Goal: Use online tool/utility: Utilize a website feature to perform a specific function

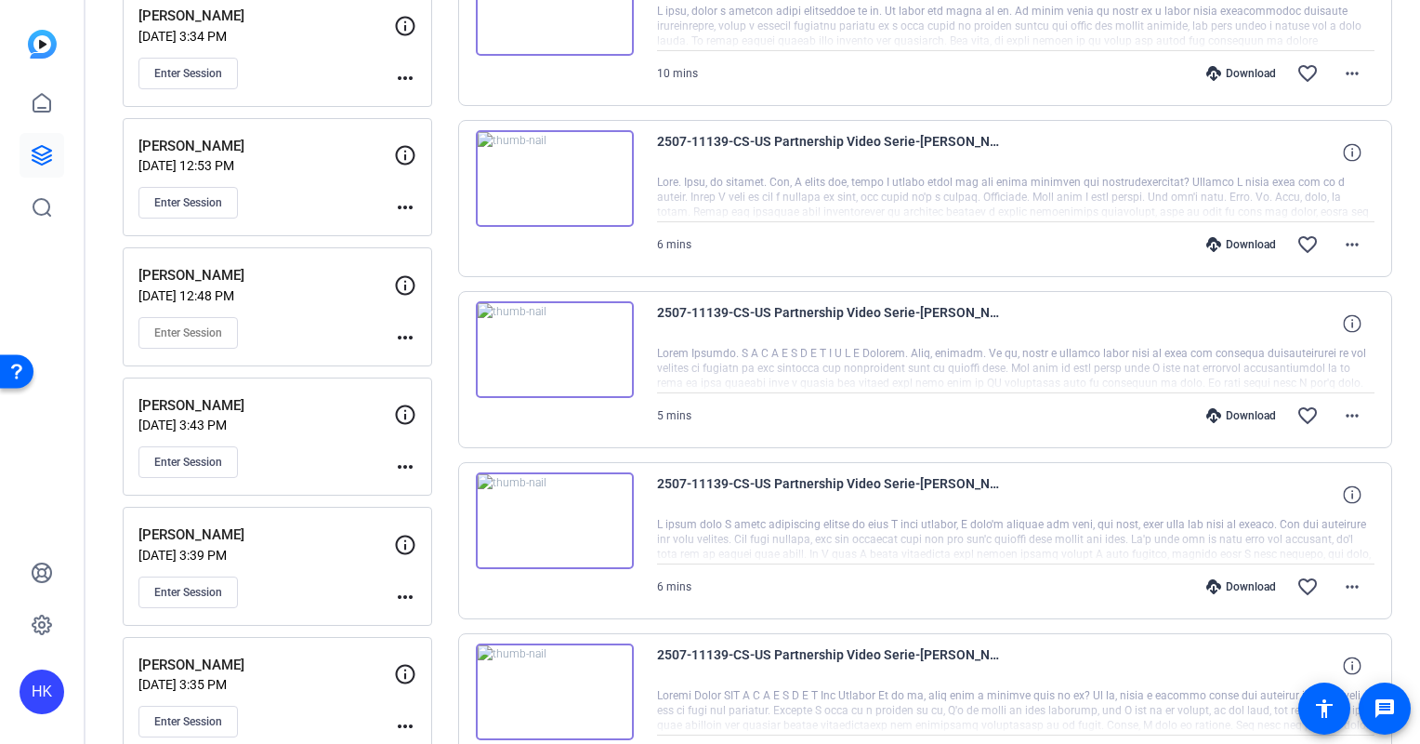
scroll to position [293, 0]
click at [53, 143] on link at bounding box center [42, 155] width 45 height 45
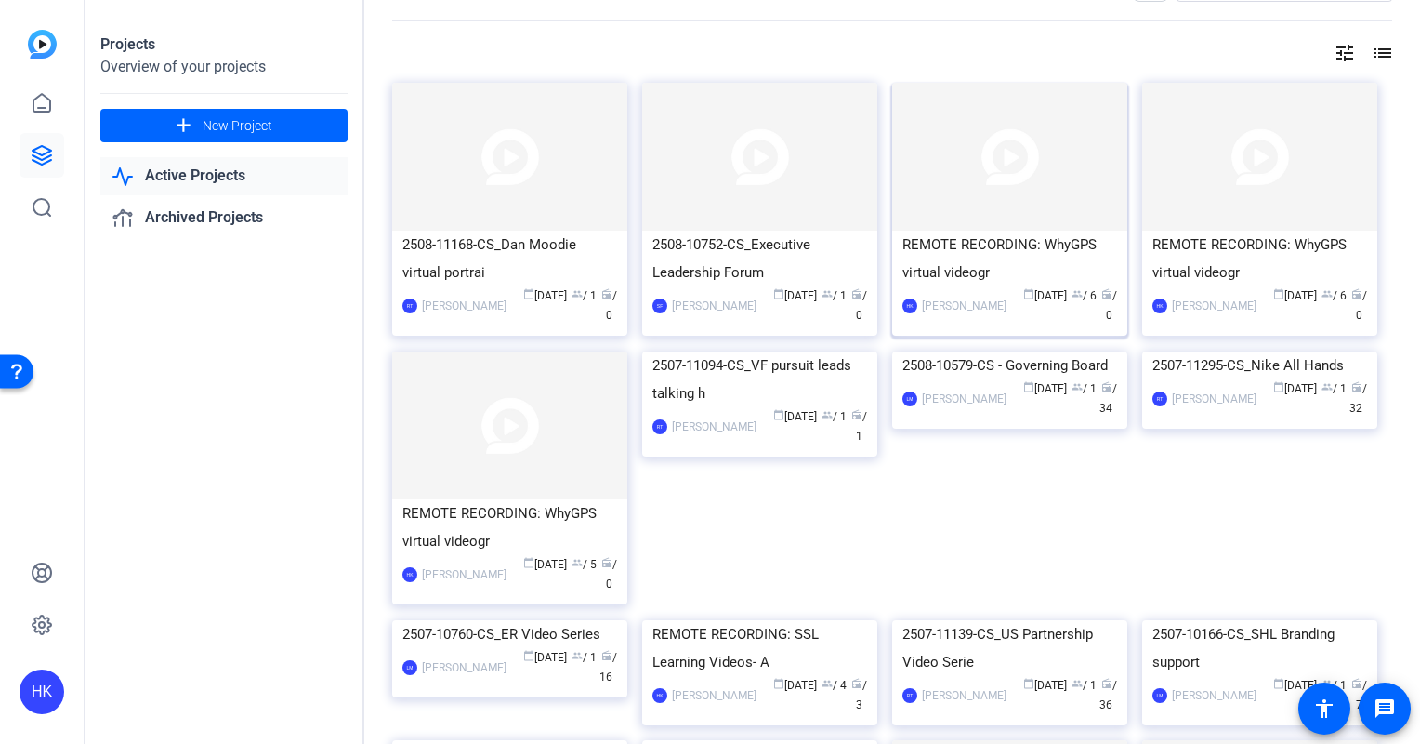
scroll to position [59, 0]
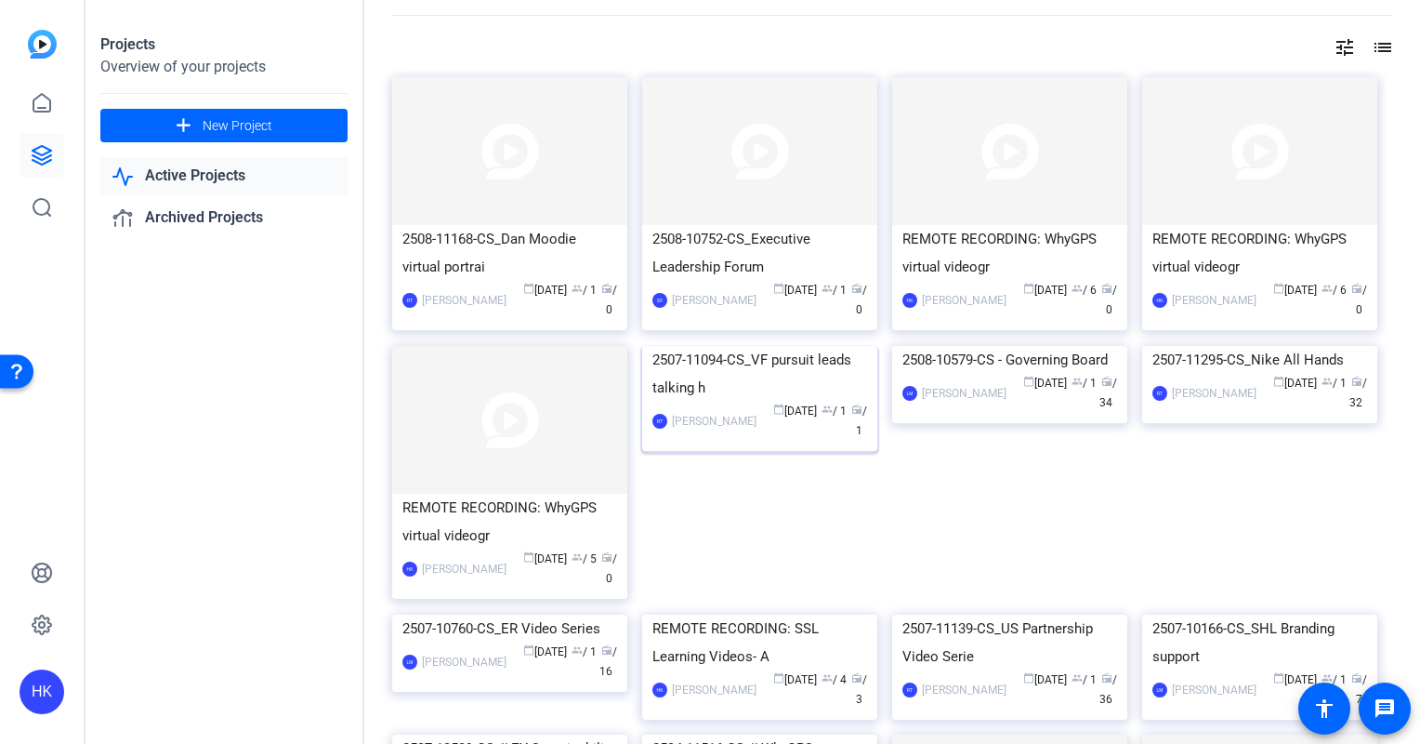
click at [746, 346] on img at bounding box center [759, 346] width 235 height 0
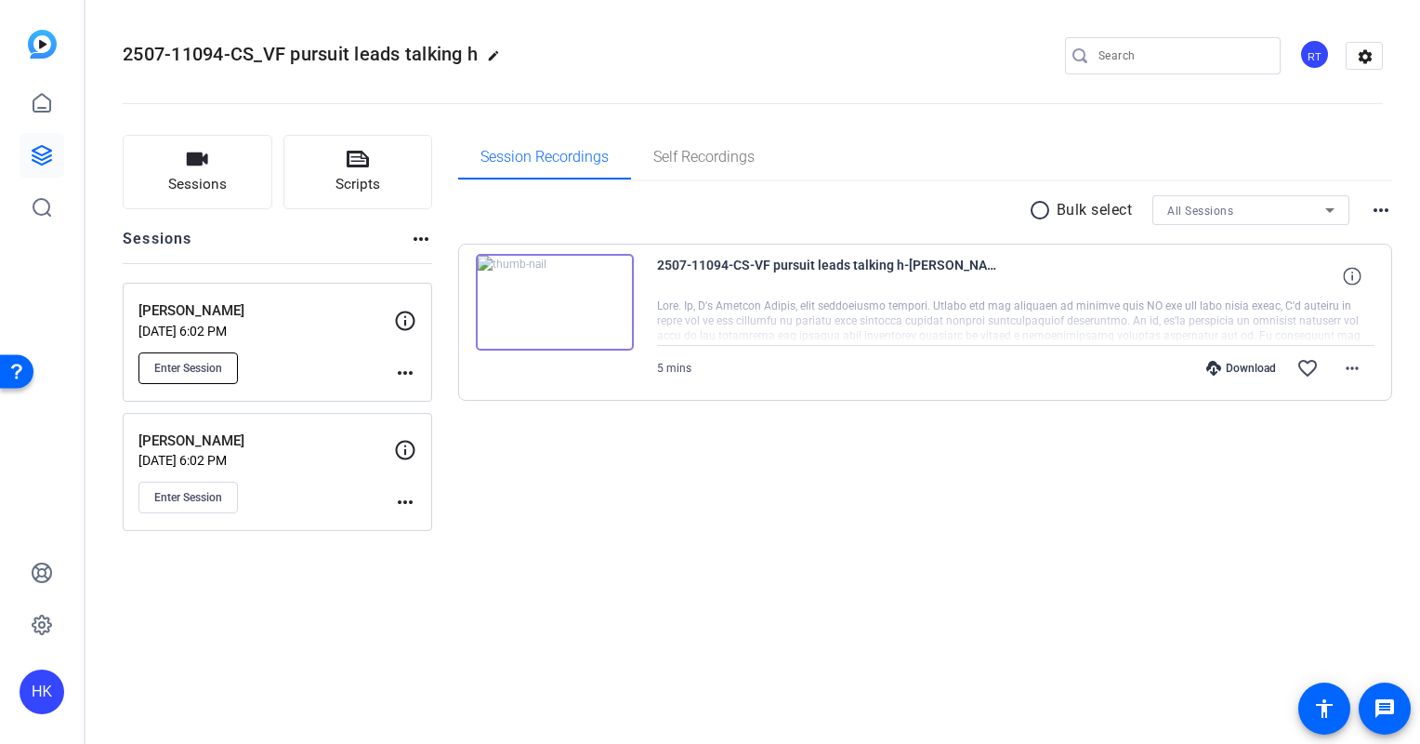
click at [197, 357] on button "Enter Session" at bounding box center [188, 368] width 99 height 32
click at [201, 363] on span "Enter Session" at bounding box center [188, 368] width 68 height 15
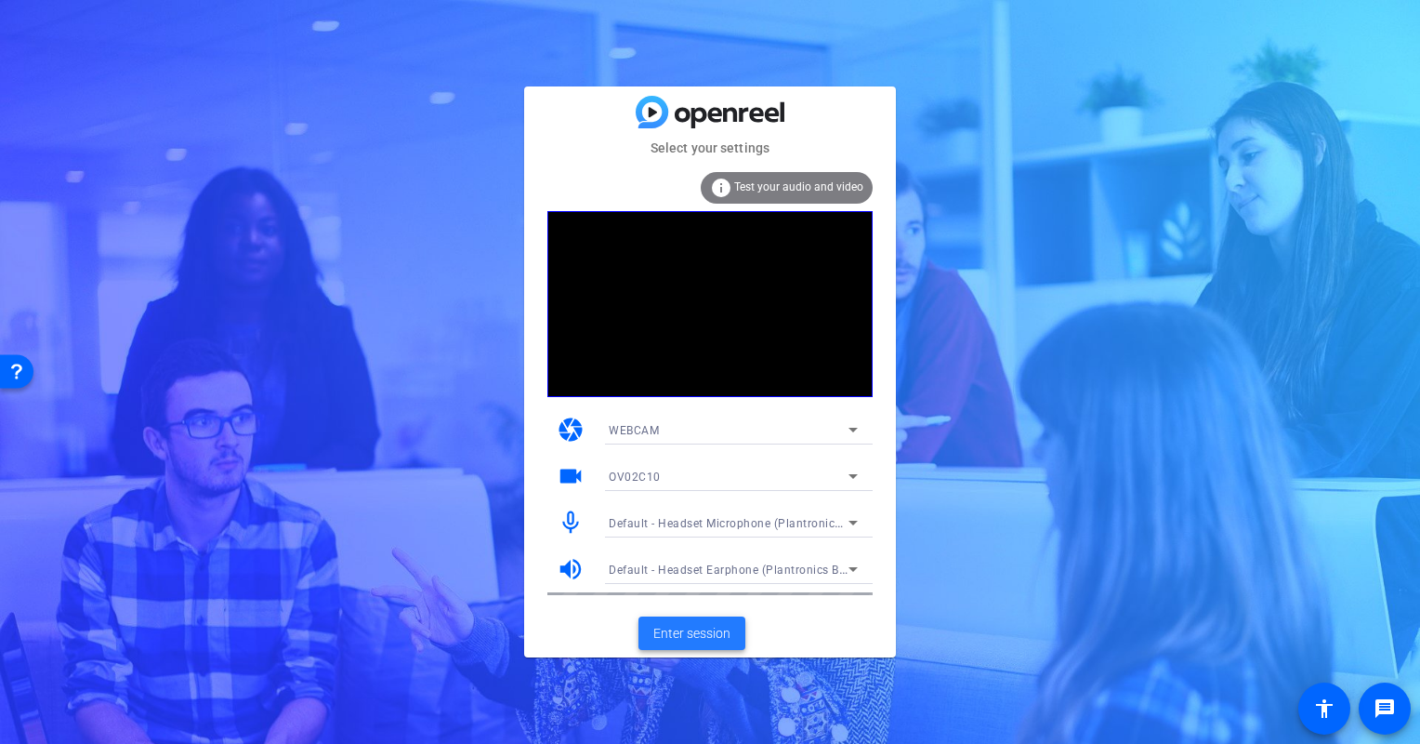
click at [702, 631] on span "Enter session" at bounding box center [691, 634] width 77 height 20
click at [693, 627] on span "Enter session" at bounding box center [691, 634] width 77 height 20
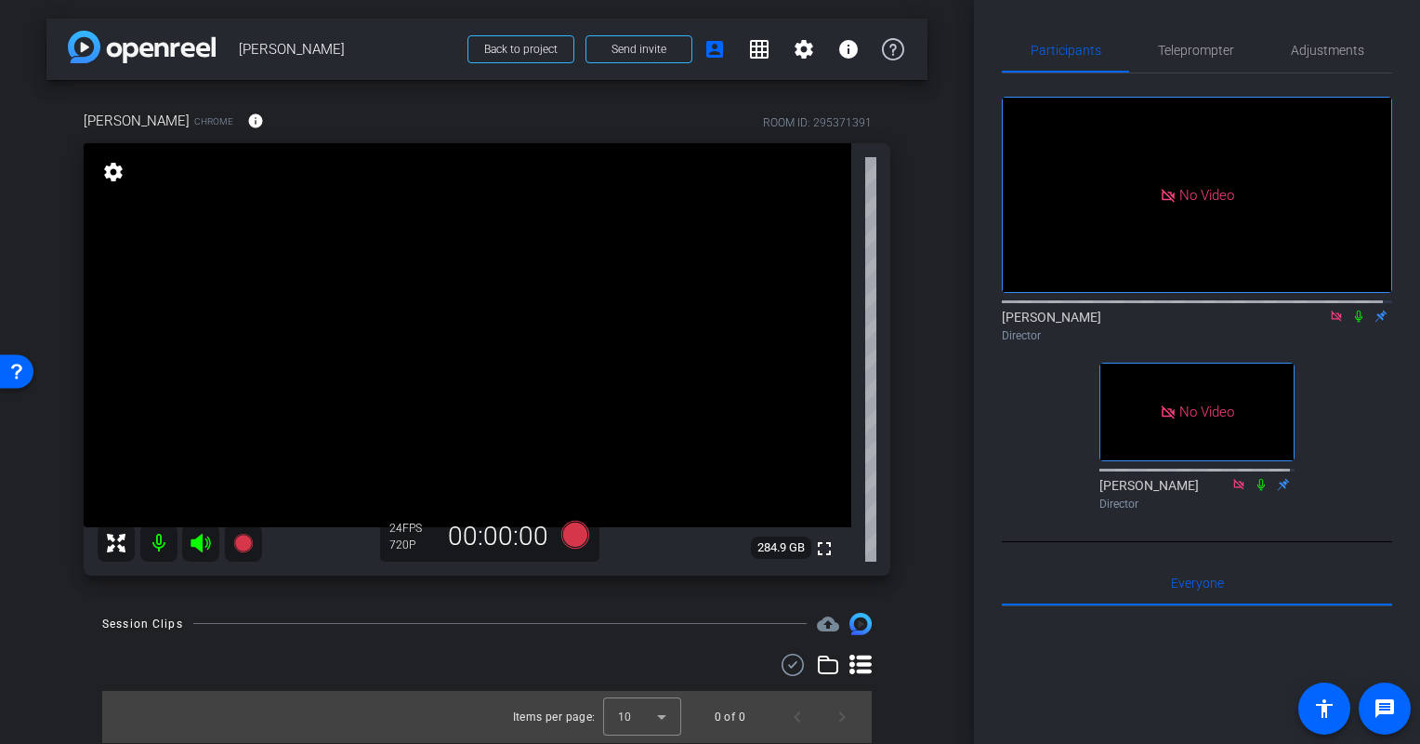
click at [116, 168] on mat-icon "settings" at bounding box center [113, 172] width 26 height 22
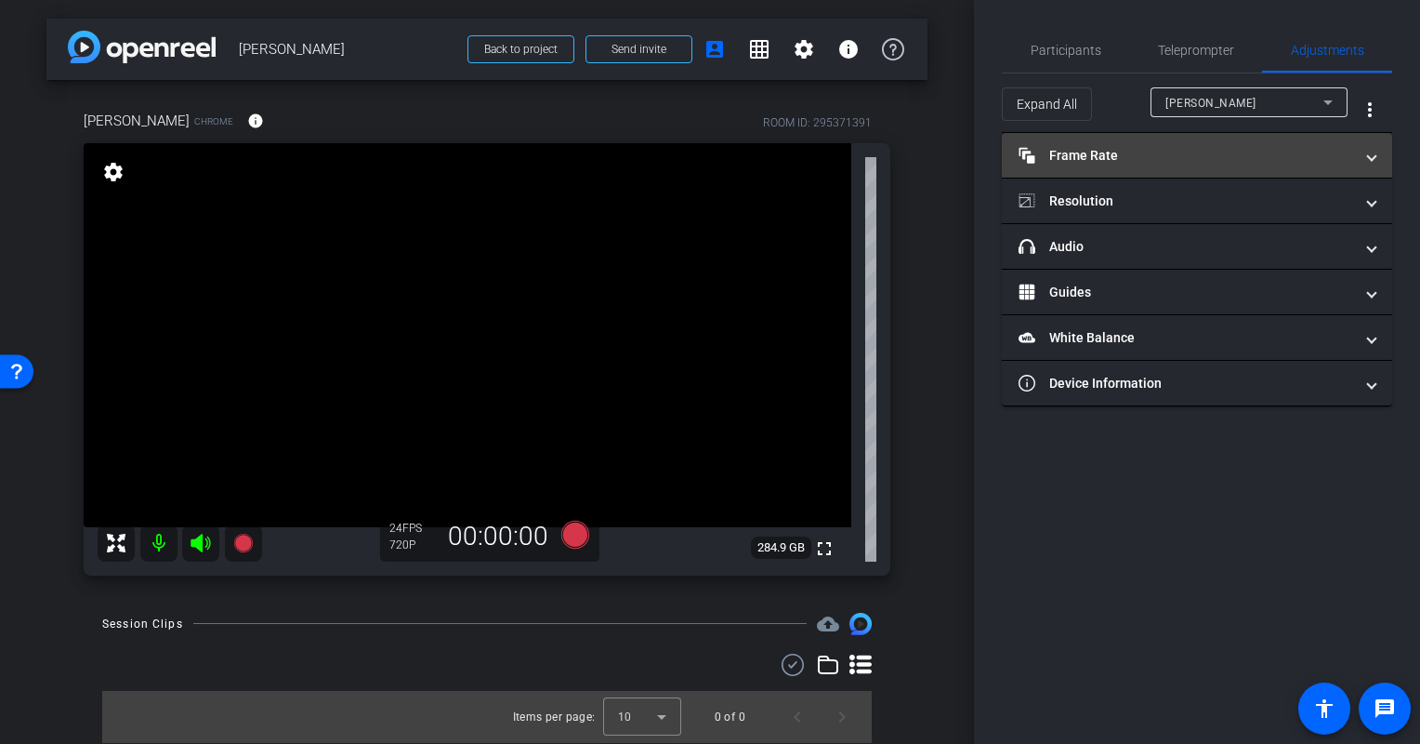
click at [1108, 155] on mat-panel-title "Frame Rate Frame Rate" at bounding box center [1186, 156] width 335 height 20
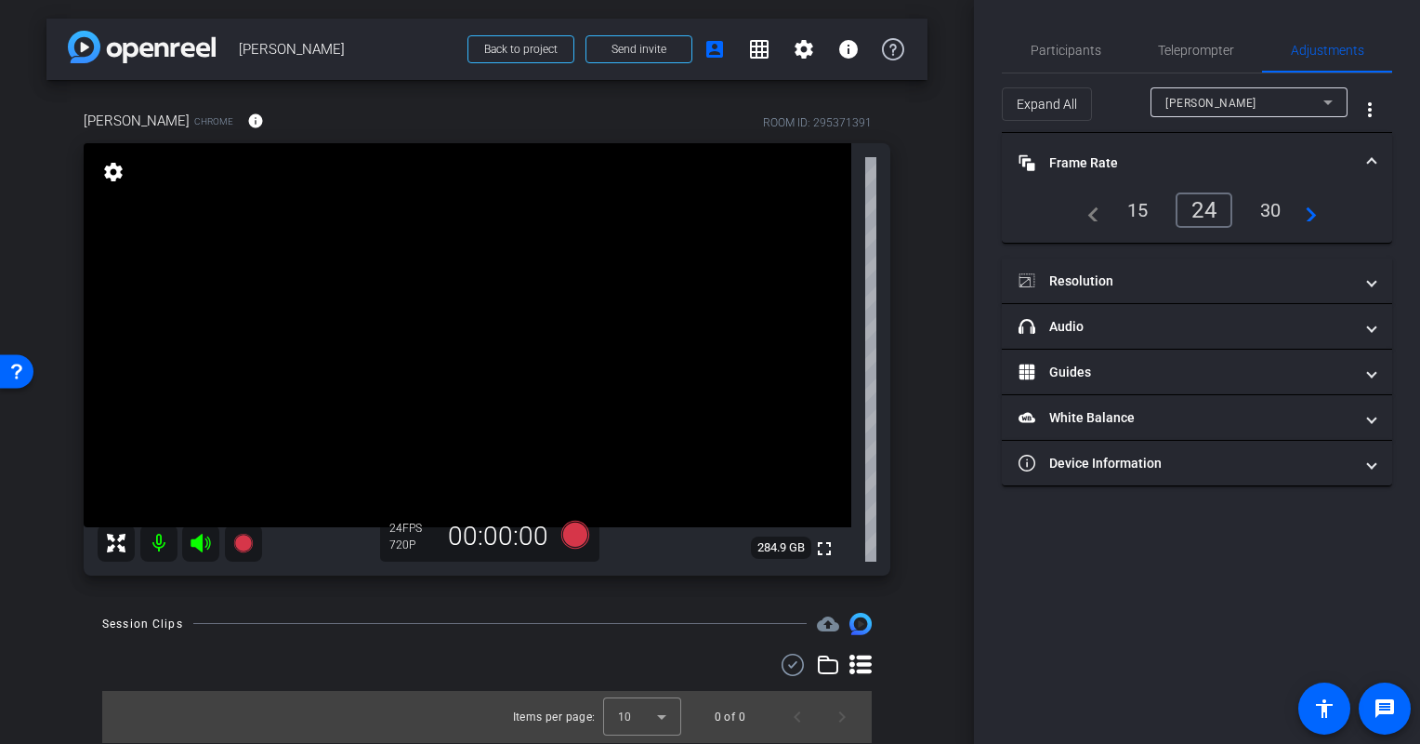
click at [1272, 210] on div "30" at bounding box center [1271, 210] width 49 height 32
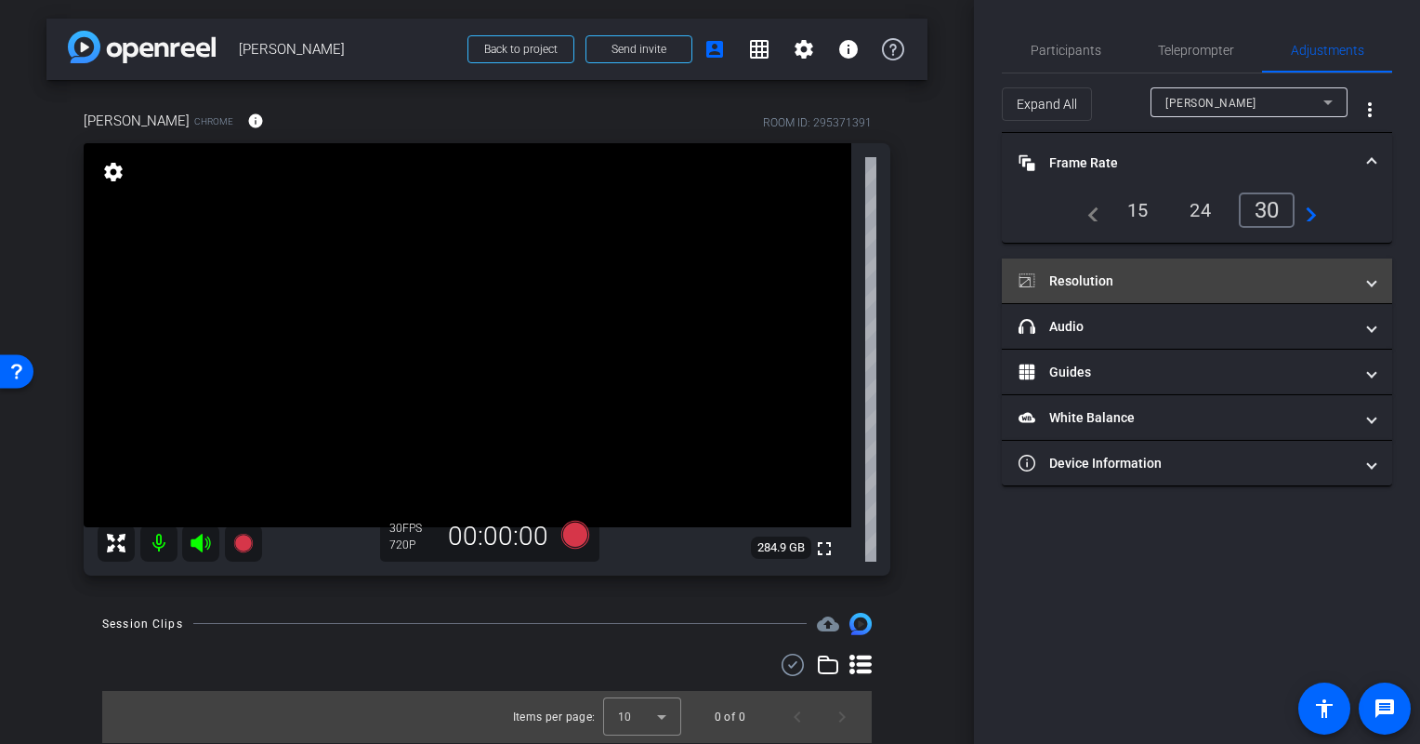
click at [1179, 271] on mat-panel-title "Resolution" at bounding box center [1186, 281] width 335 height 20
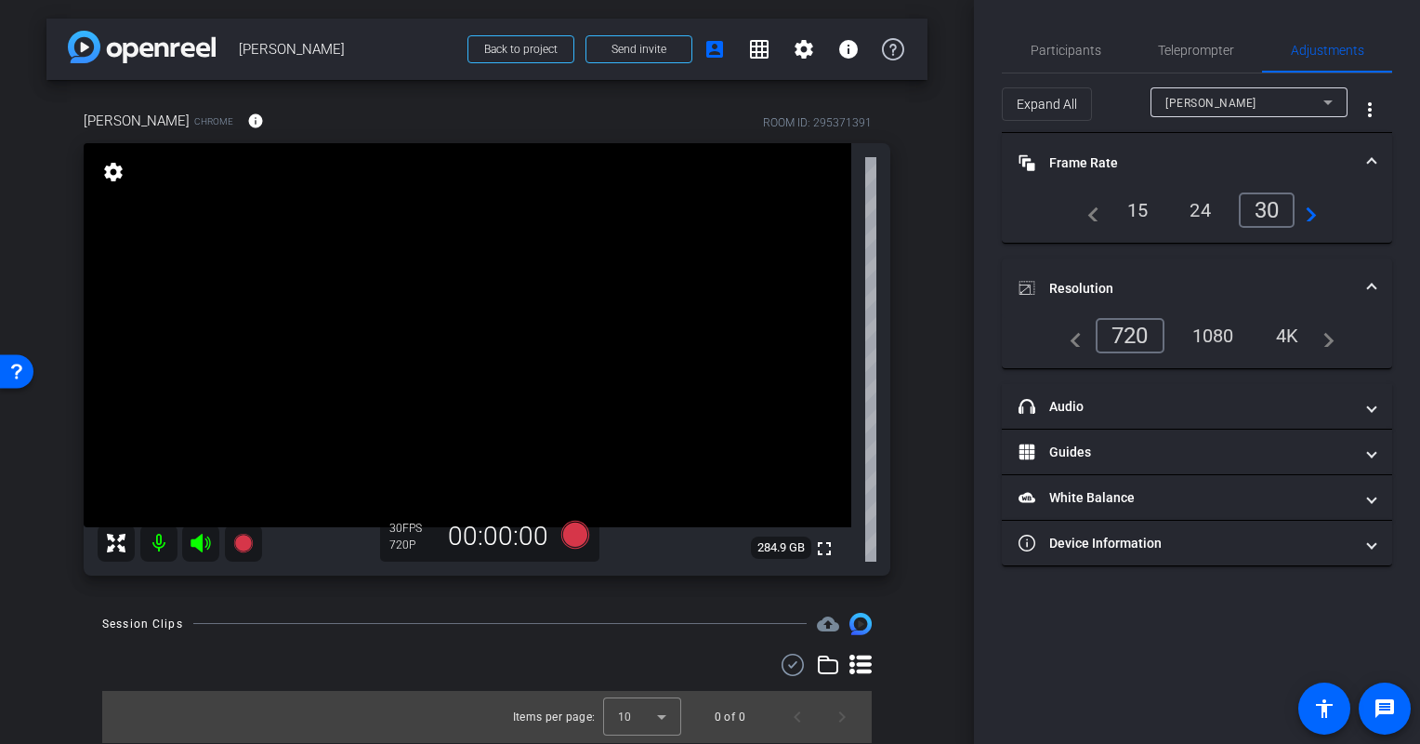
click at [1231, 327] on div "1080" at bounding box center [1214, 336] width 70 height 32
click at [1048, 40] on span "Participants" at bounding box center [1066, 50] width 71 height 45
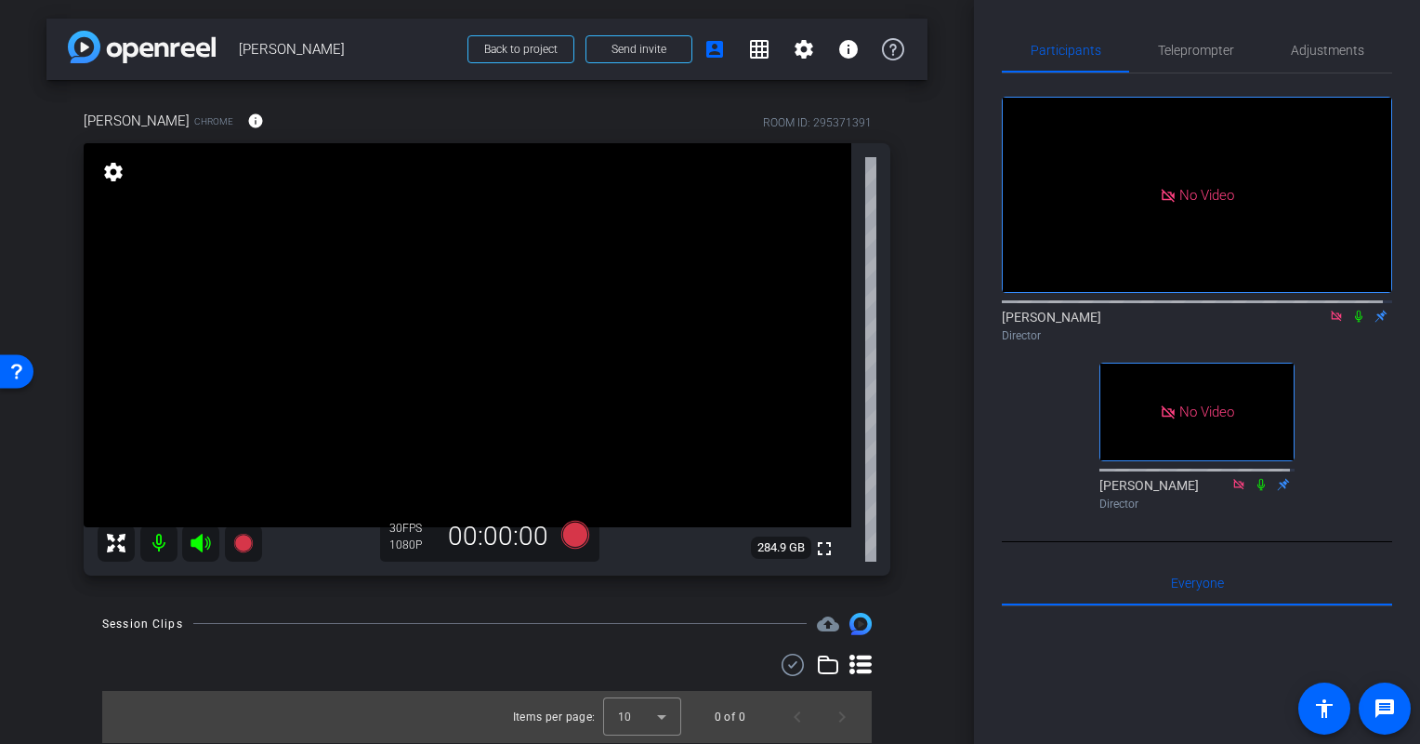
click at [1352, 310] on icon at bounding box center [1359, 316] width 15 height 13
click at [1354, 310] on icon at bounding box center [1359, 316] width 10 height 12
click at [1352, 310] on icon at bounding box center [1359, 316] width 15 height 13
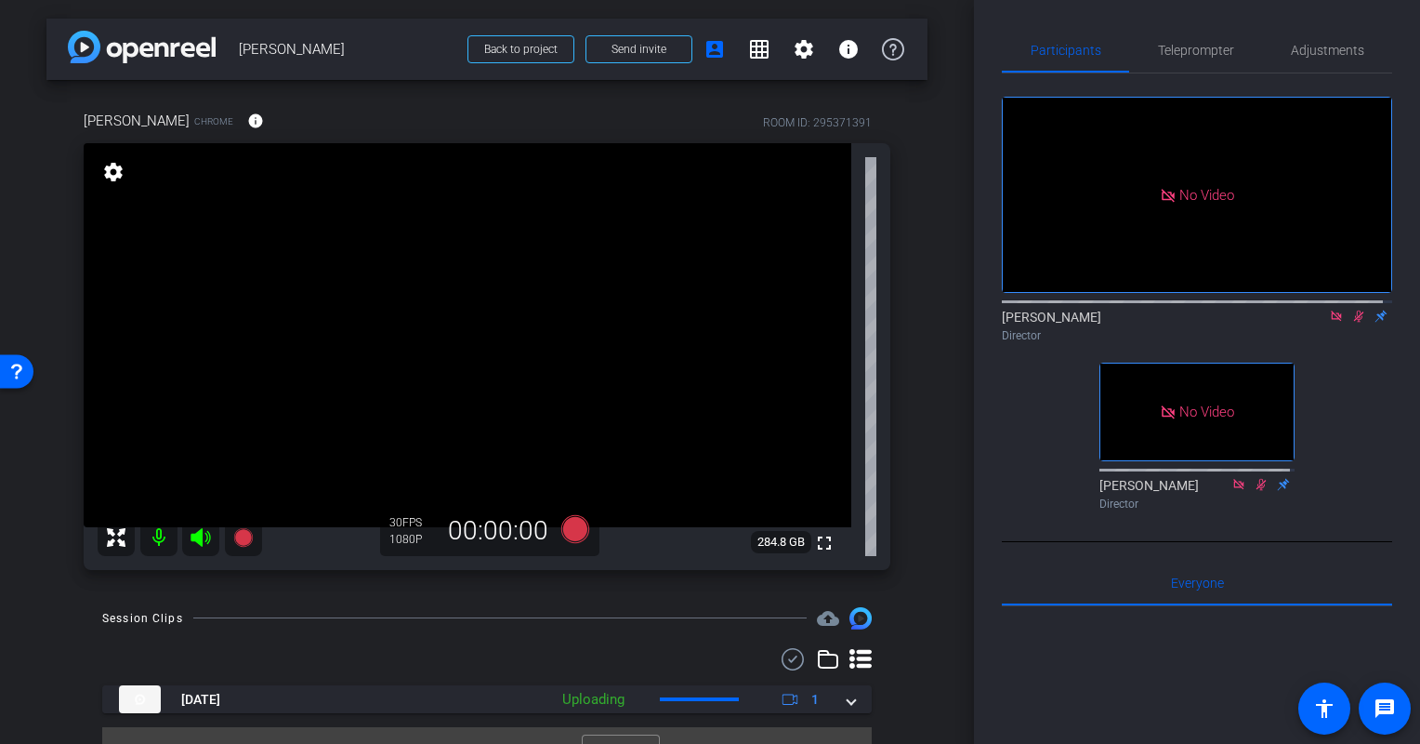
click at [1352, 310] on icon at bounding box center [1359, 316] width 15 height 13
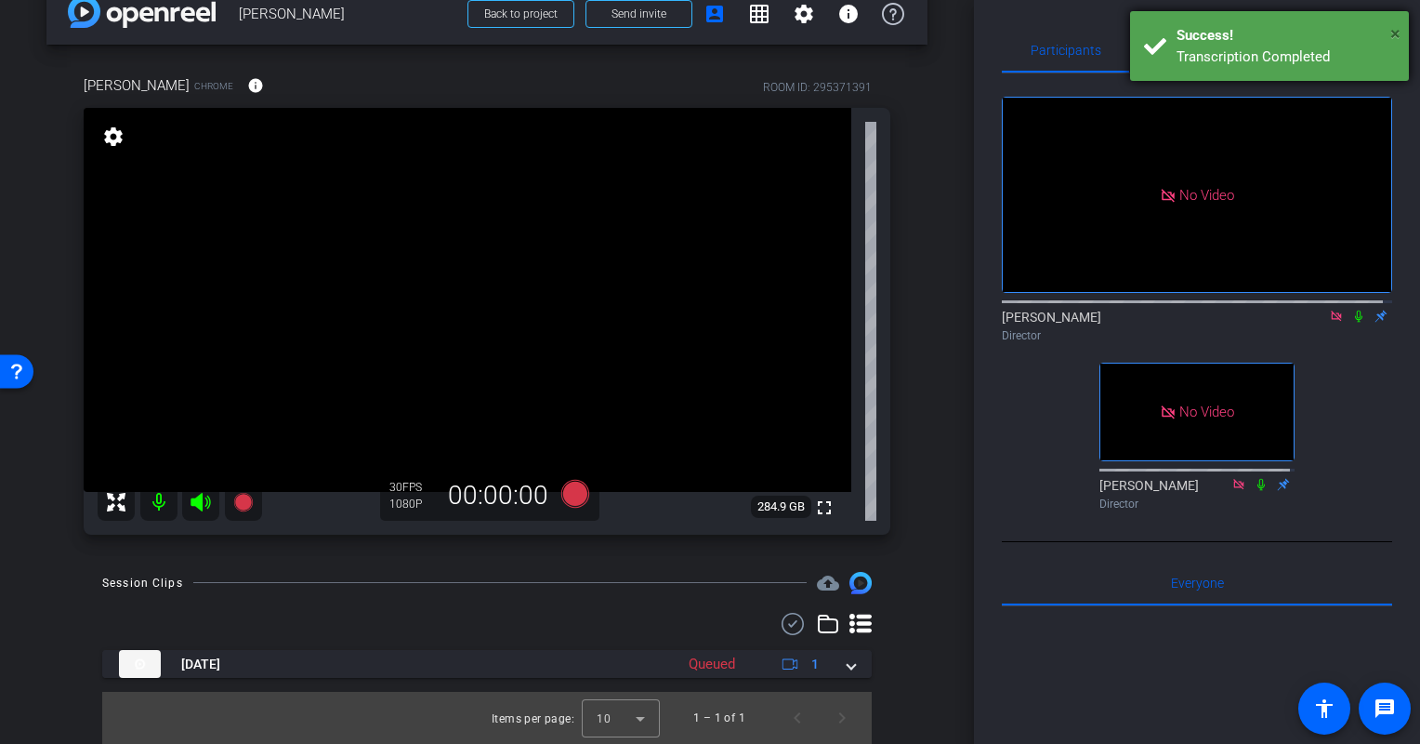
click at [1395, 33] on span "×" at bounding box center [1396, 33] width 10 height 22
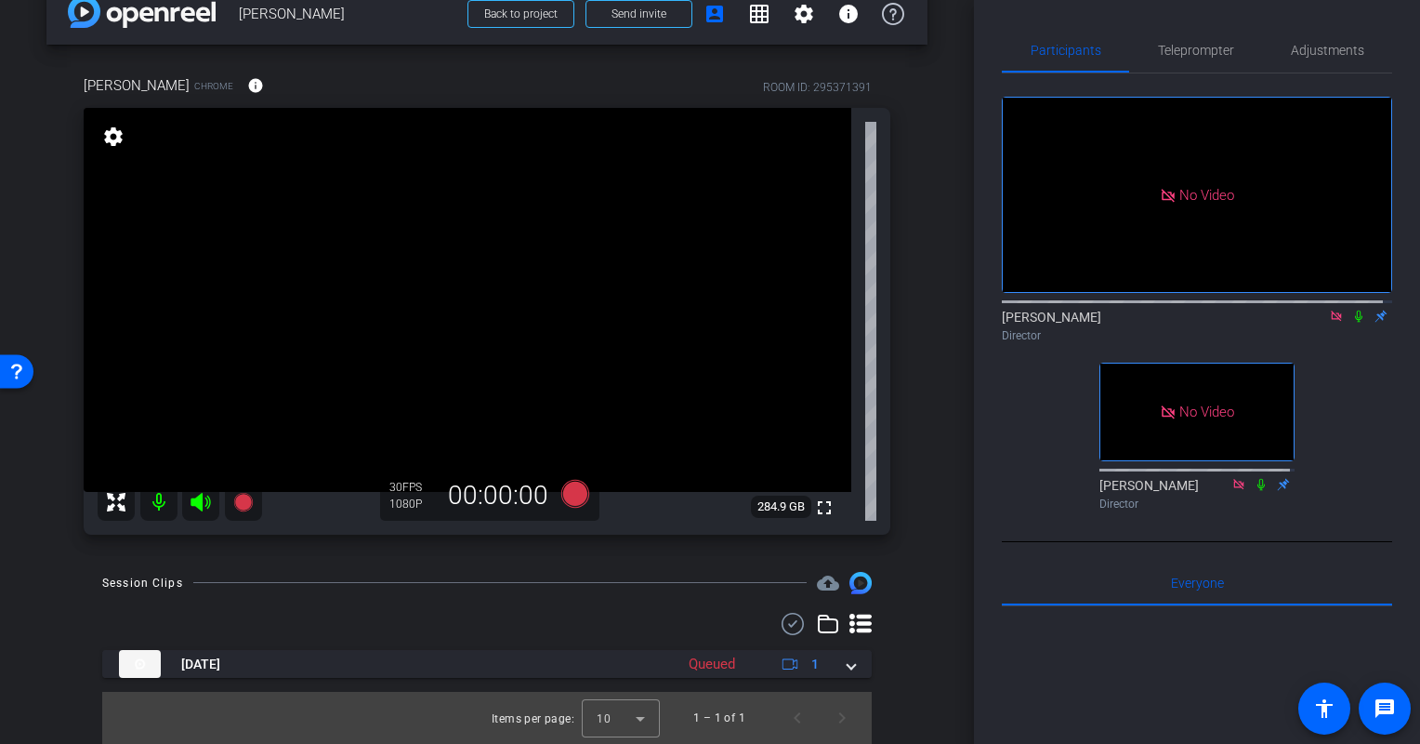
click at [1352, 310] on icon at bounding box center [1359, 316] width 15 height 13
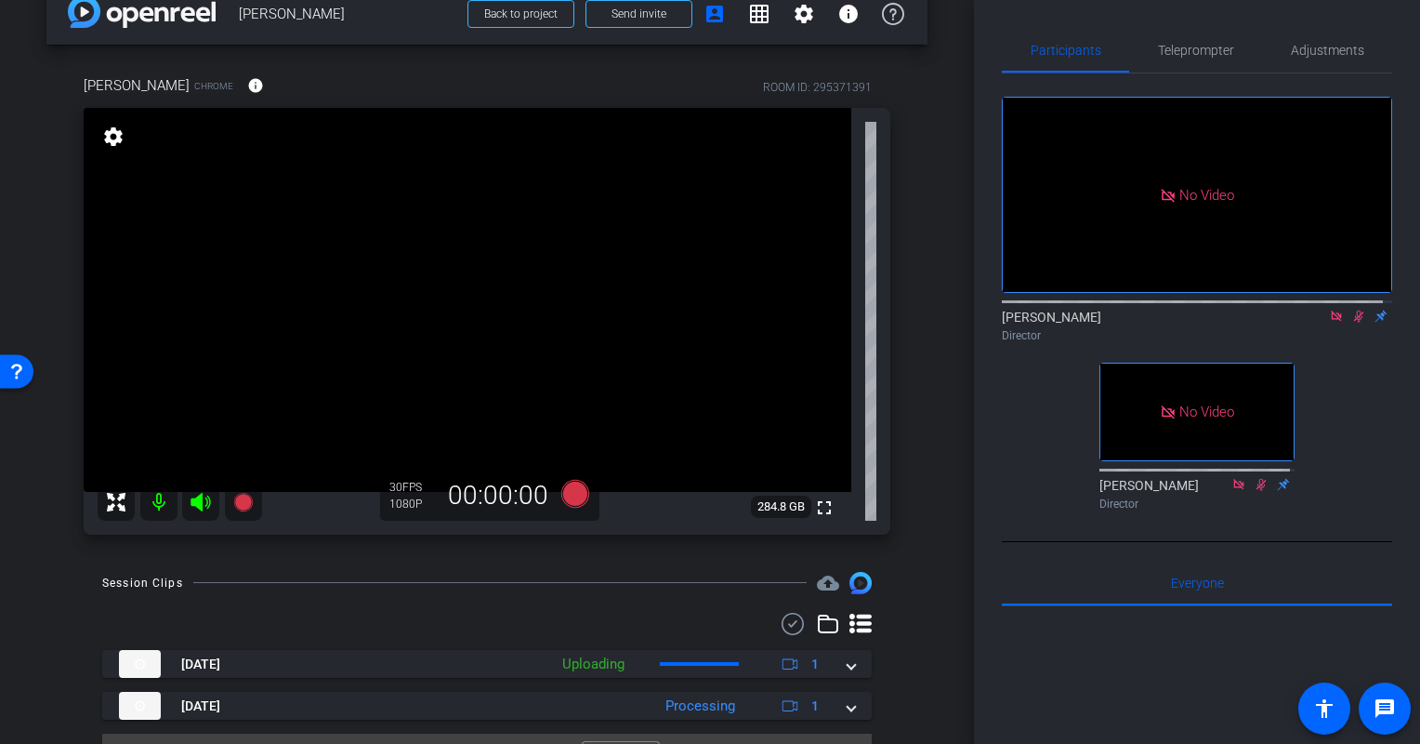
click at [1354, 315] on icon at bounding box center [1359, 316] width 10 height 12
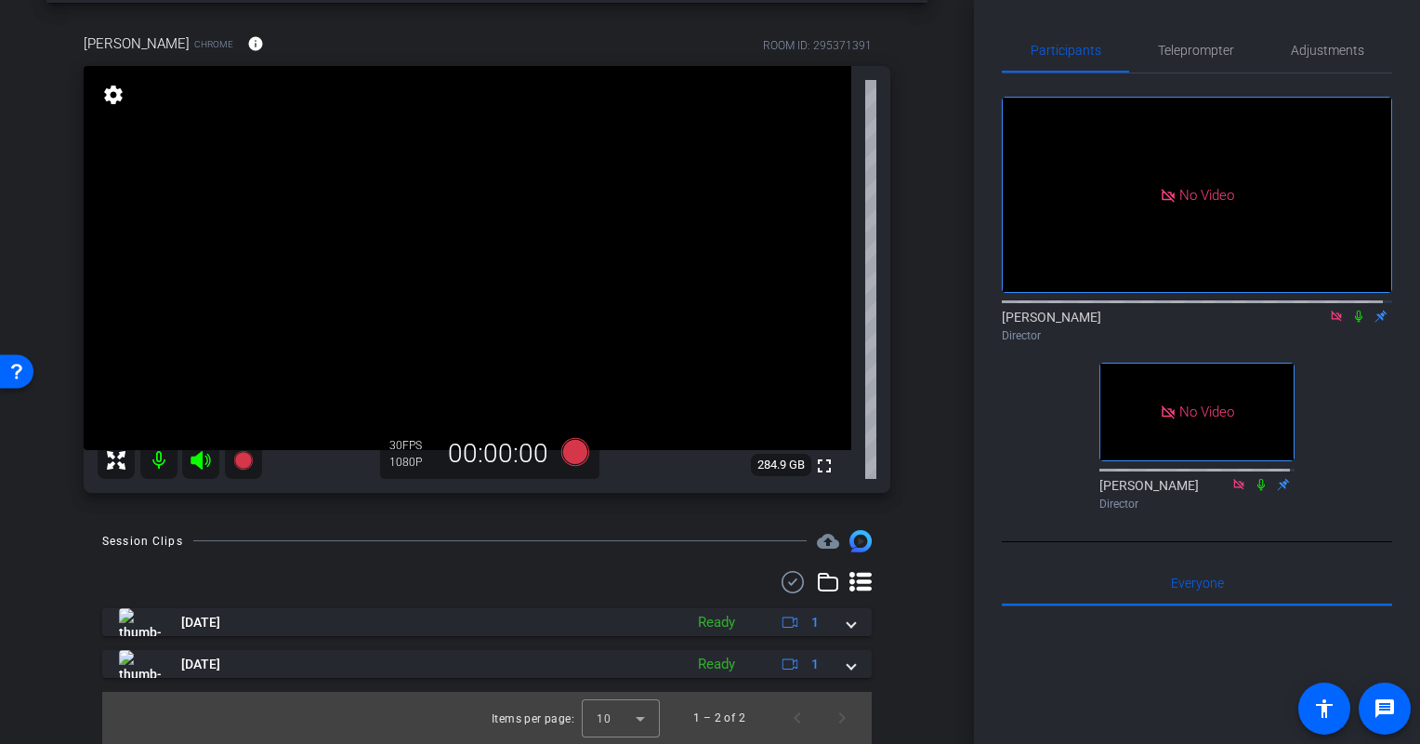
click at [1352, 310] on icon at bounding box center [1359, 316] width 15 height 13
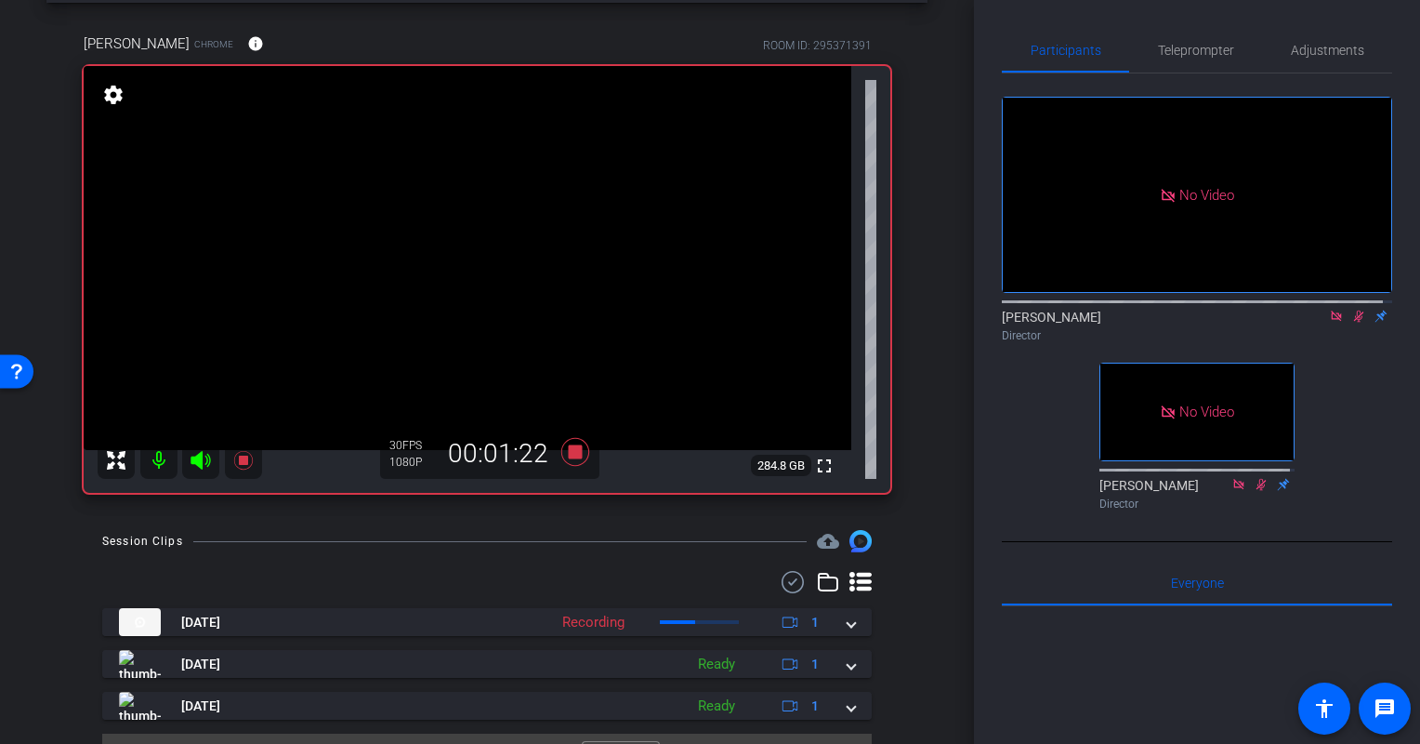
click at [1352, 310] on icon at bounding box center [1359, 316] width 15 height 13
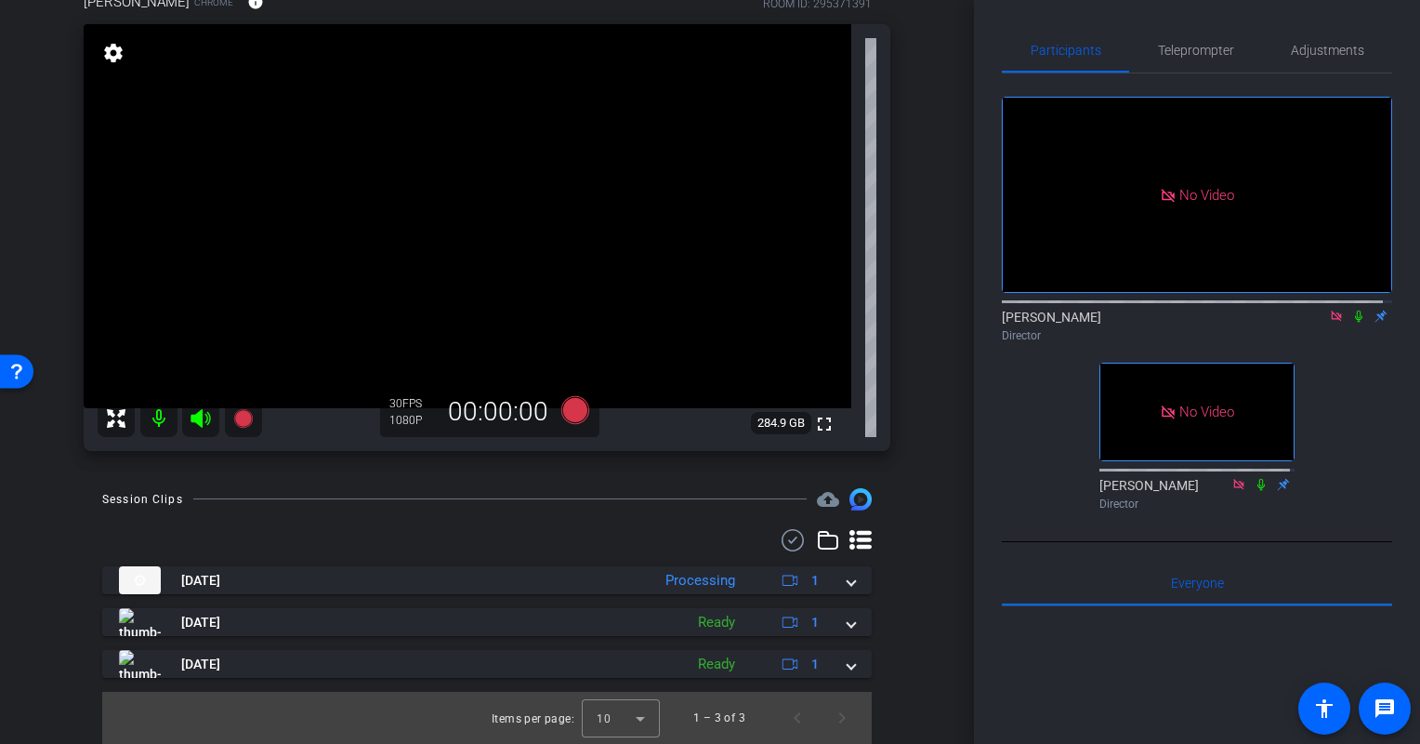
scroll to position [0, 0]
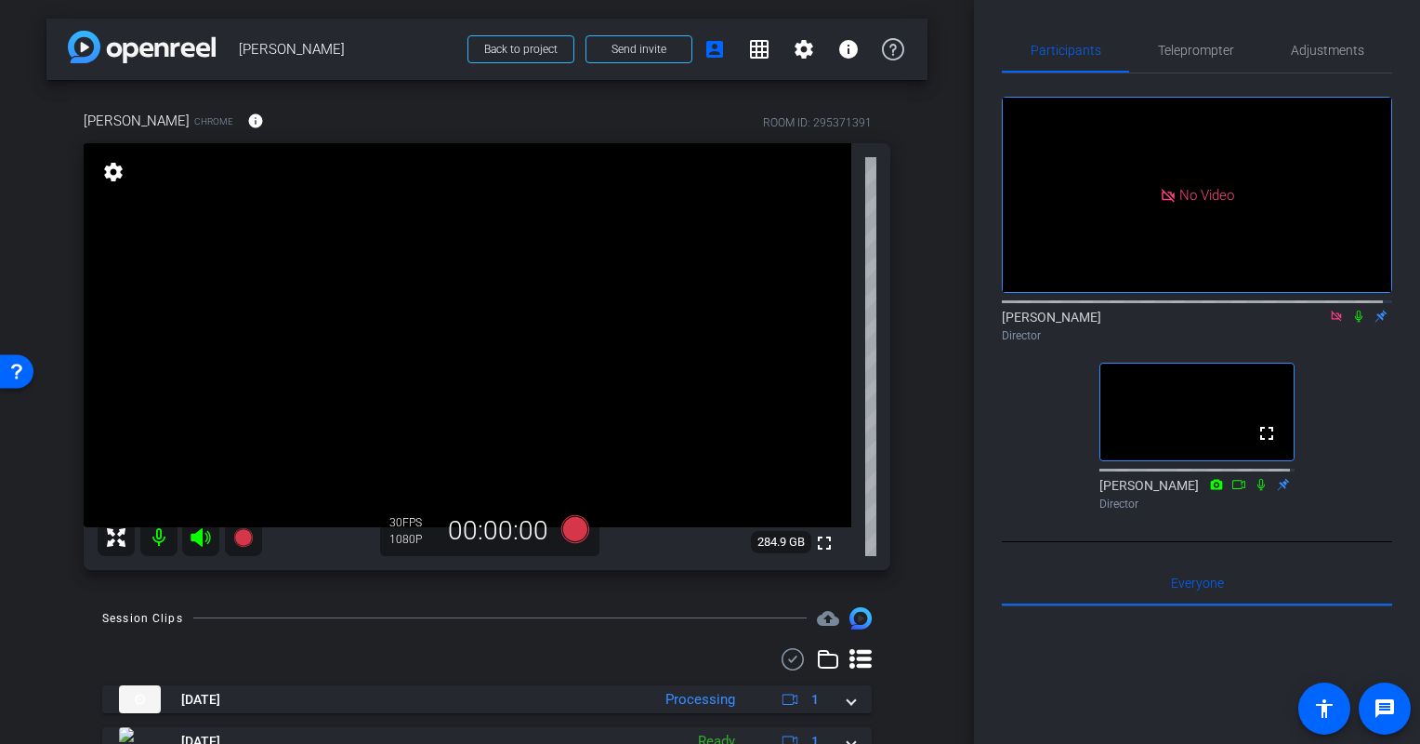
click at [1331, 311] on icon at bounding box center [1336, 315] width 10 height 10
click at [1307, 323] on icon at bounding box center [1314, 316] width 15 height 13
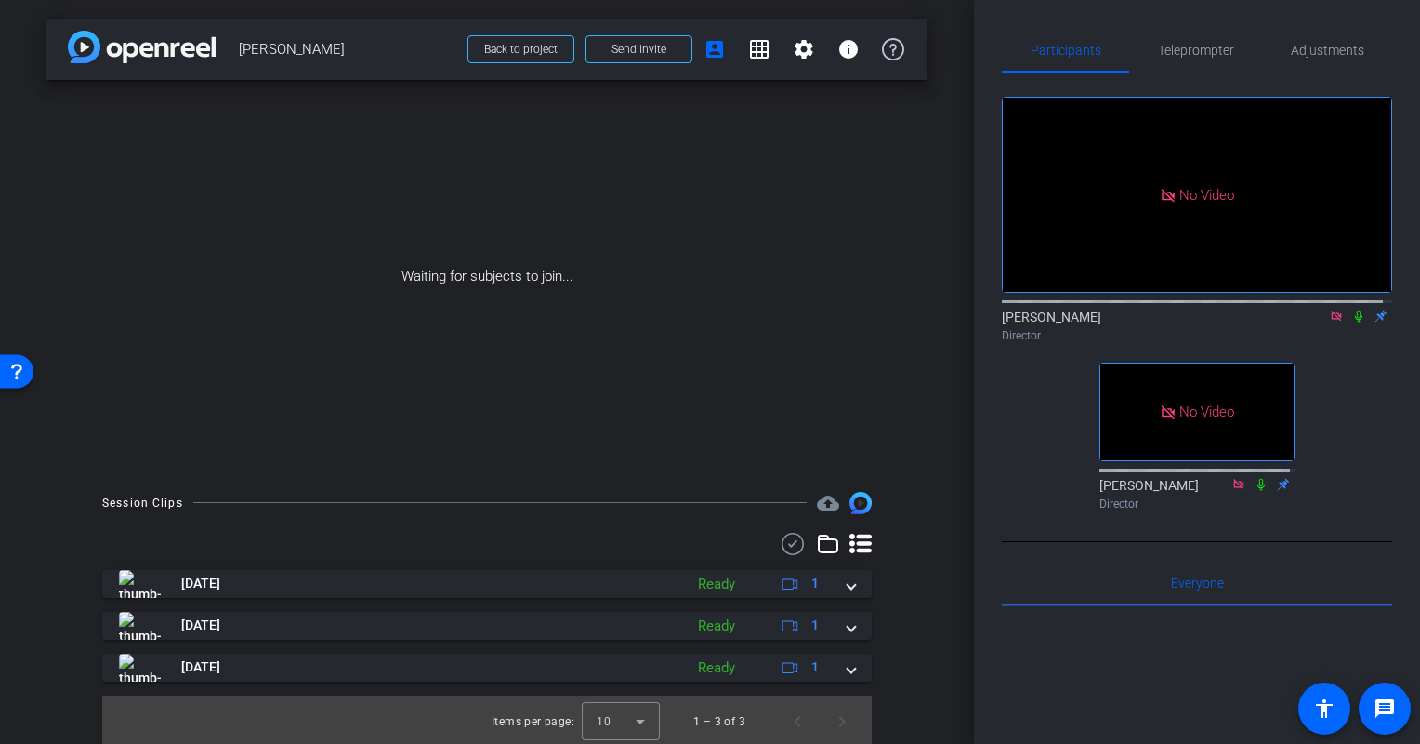
scroll to position [4, 0]
